Goal: Task Accomplishment & Management: Use online tool/utility

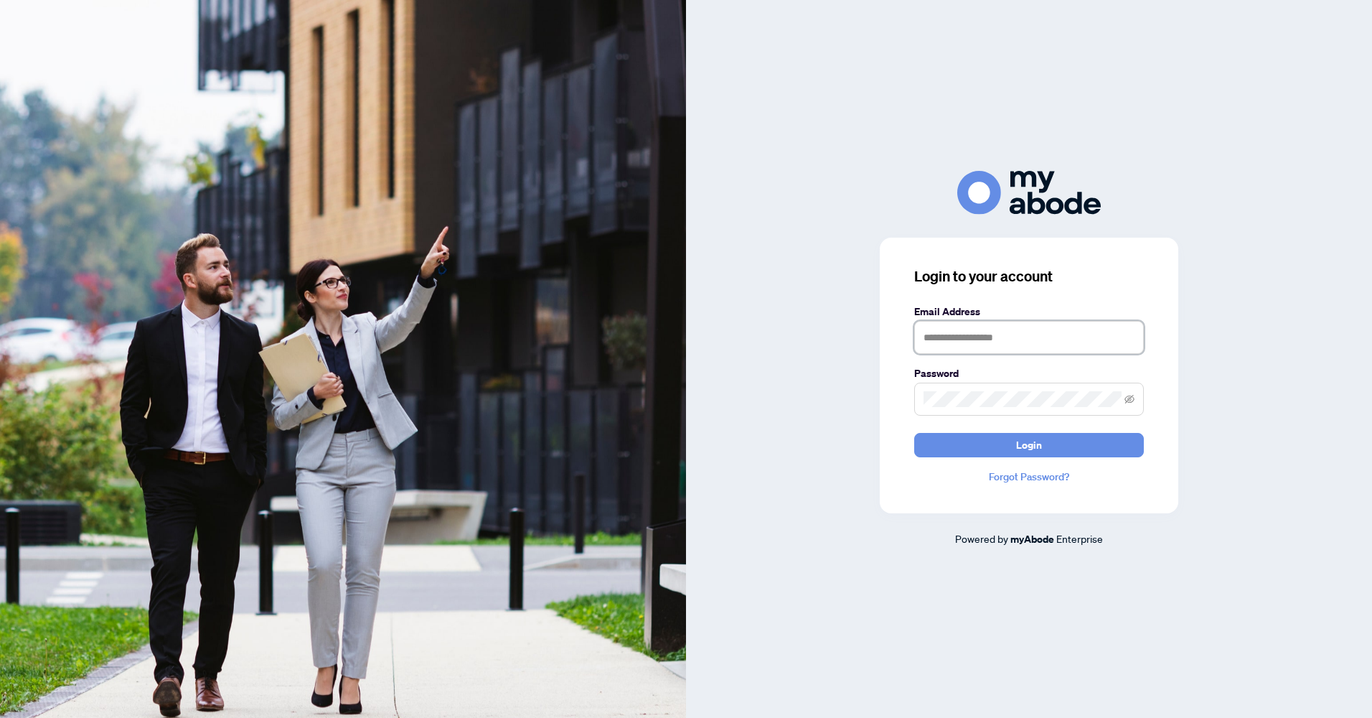
click at [979, 339] on input "text" at bounding box center [1029, 337] width 230 height 33
type input "**********"
click at [914, 433] on button "Login" at bounding box center [1029, 445] width 230 height 24
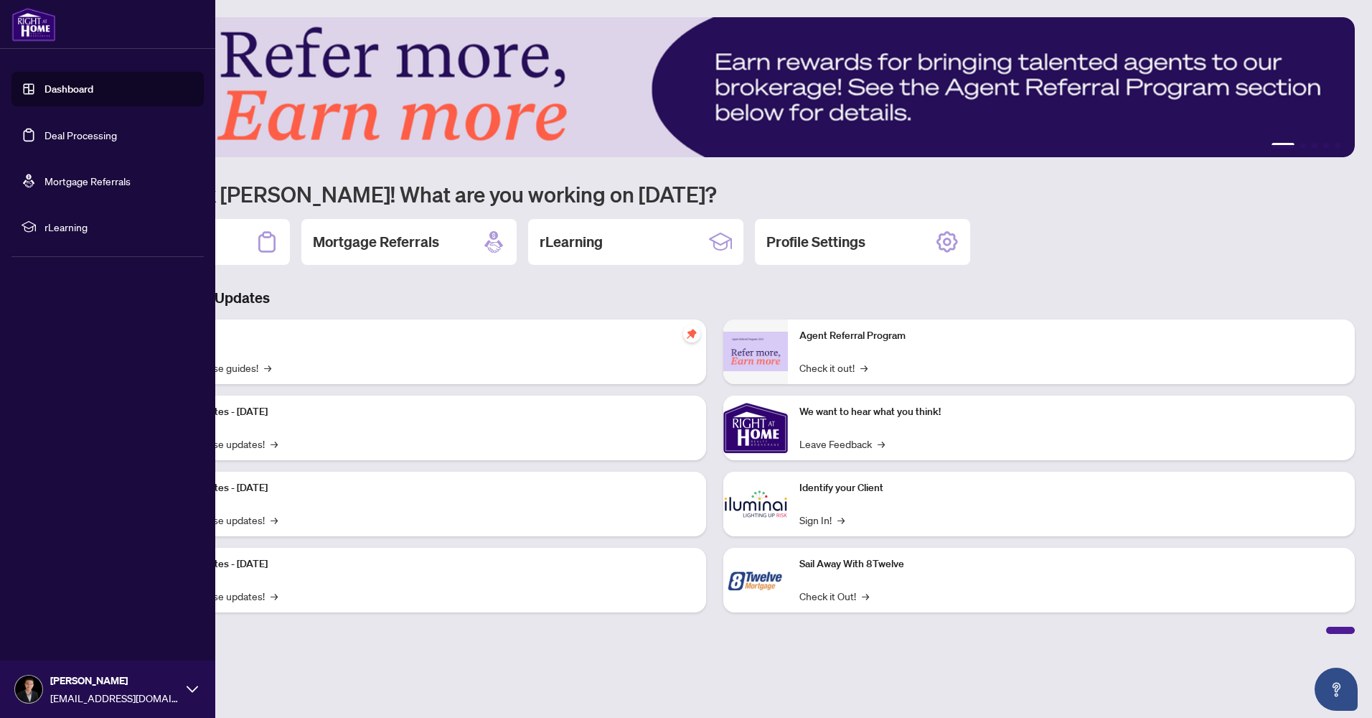
click at [72, 134] on link "Deal Processing" at bounding box center [80, 134] width 72 height 13
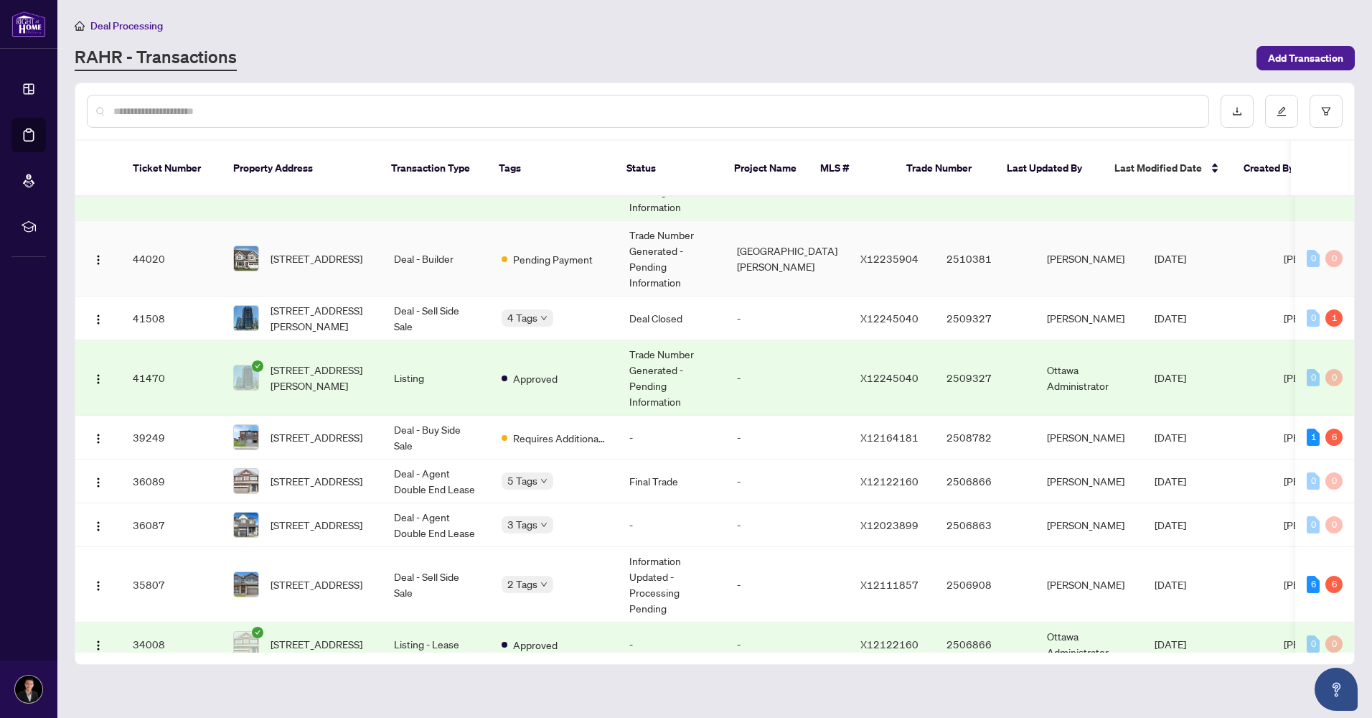
scroll to position [287, 0]
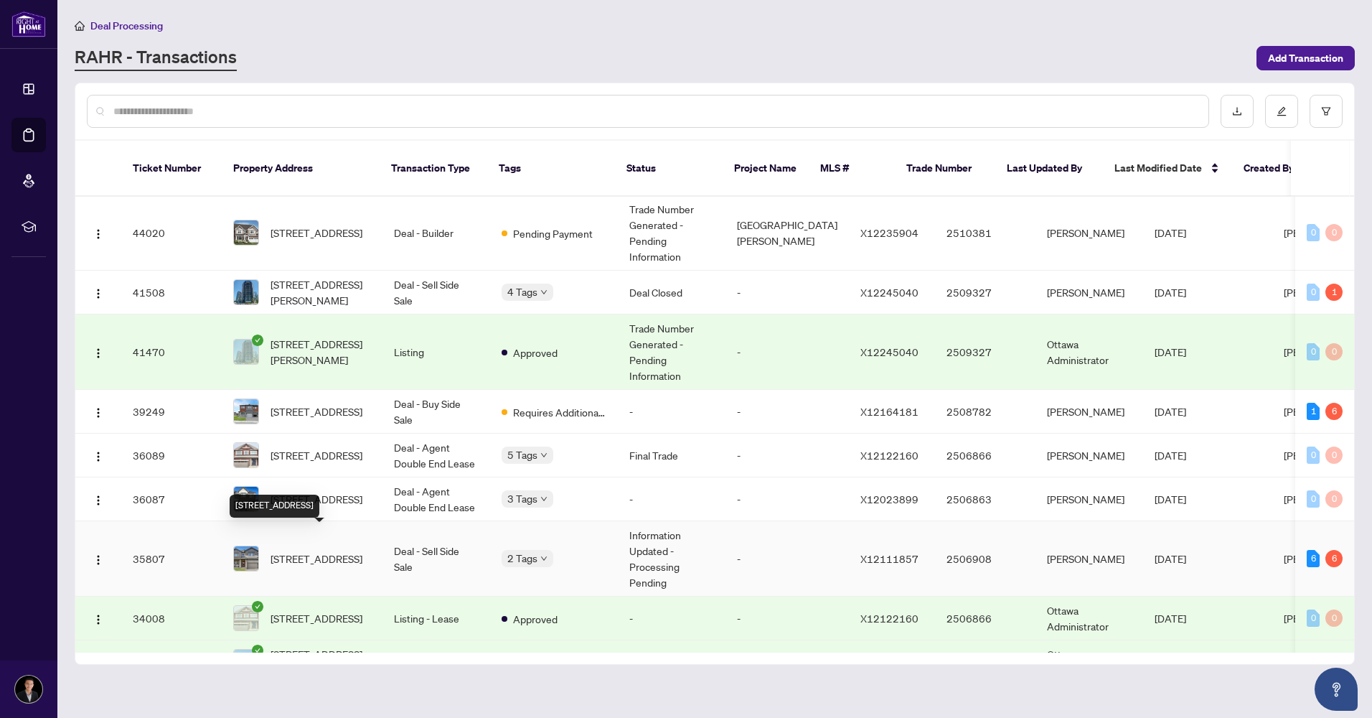
click at [299, 550] on span "916 Nokomis Pl, Ottawa, Ontario K2J 6T4, Canada" at bounding box center [317, 558] width 92 height 16
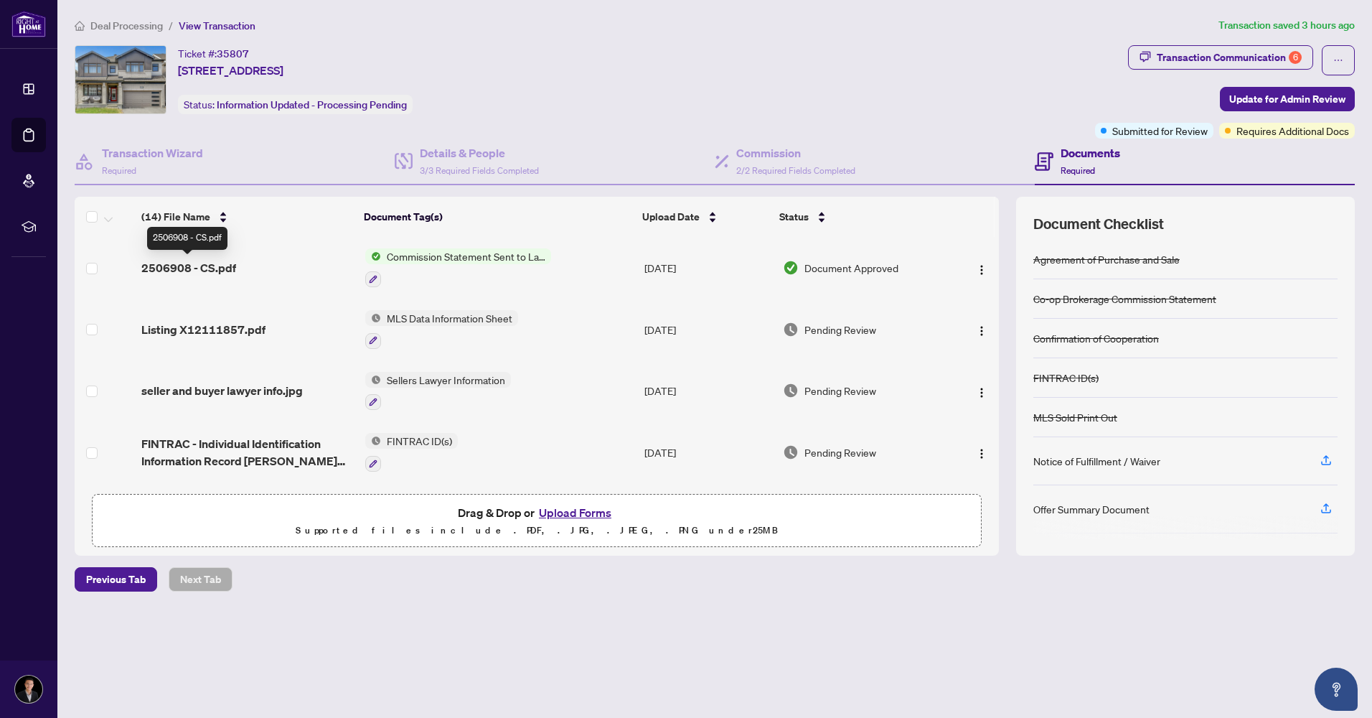
click at [187, 265] on span "2506908 - CS.pdf" at bounding box center [188, 267] width 95 height 17
